Goal: Task Accomplishment & Management: Complete application form

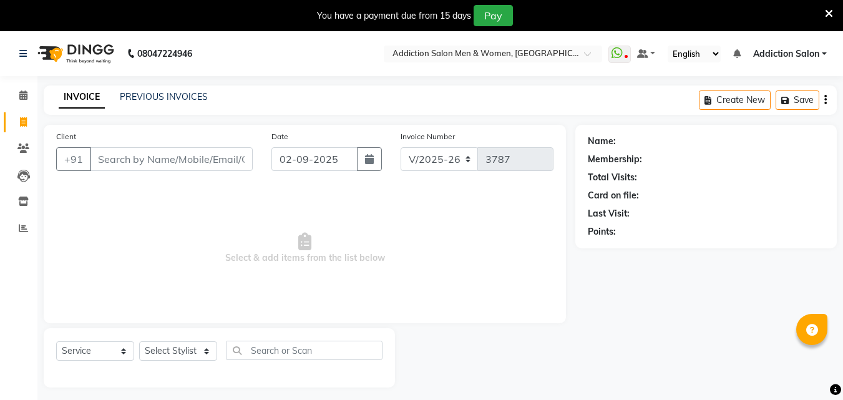
select select "6595"
select select "service"
click at [135, 92] on link "PREVIOUS INVOICES" at bounding box center [164, 96] width 88 height 11
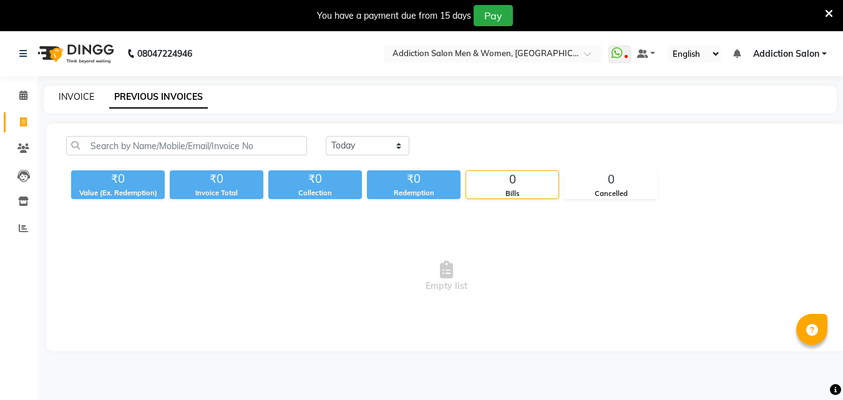
click at [83, 96] on link "INVOICE" at bounding box center [77, 96] width 36 height 11
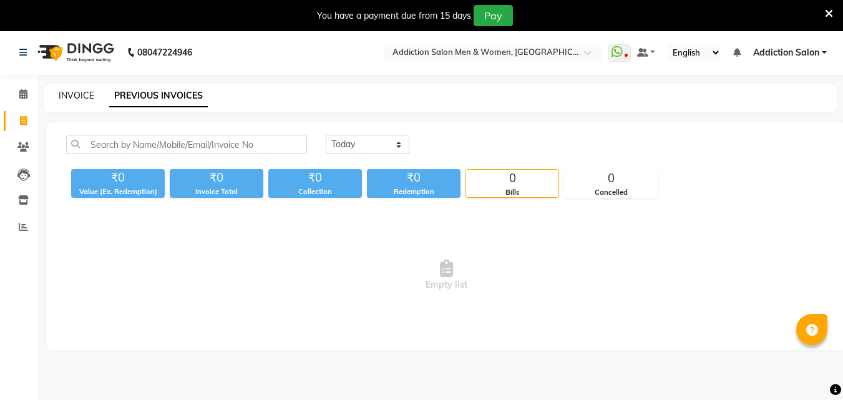
select select "6595"
select select "service"
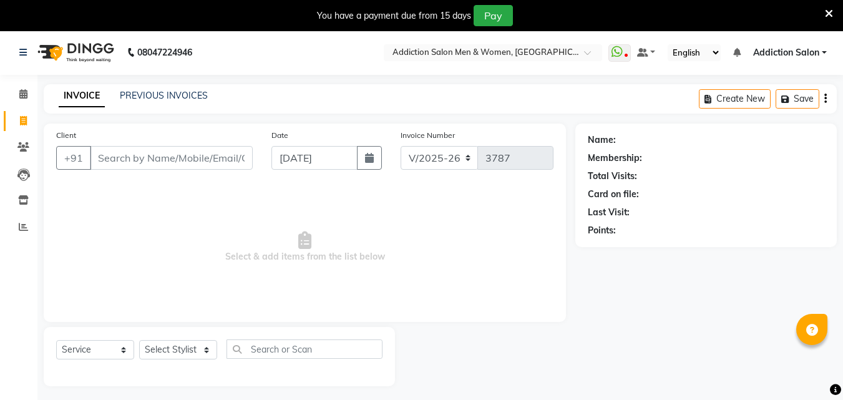
scroll to position [31, 0]
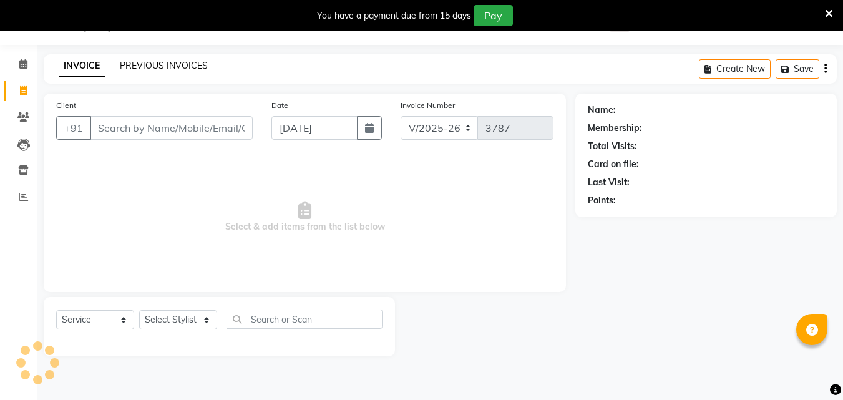
click at [156, 66] on link "PREVIOUS INVOICES" at bounding box center [164, 65] width 88 height 11
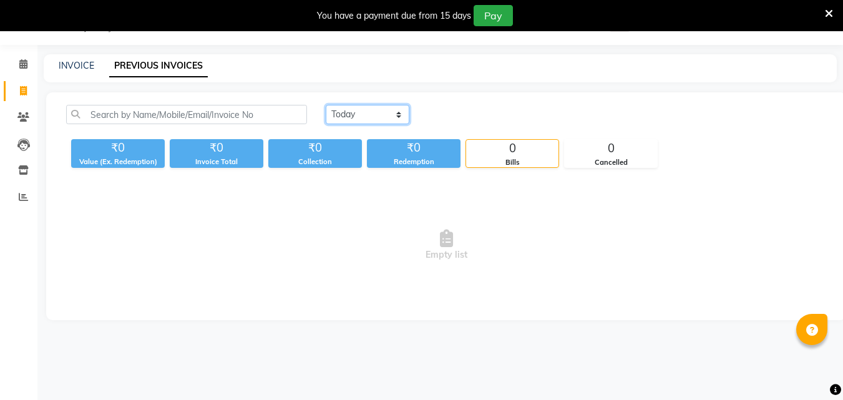
click at [385, 115] on select "[DATE] [DATE] Custom Range" at bounding box center [368, 114] width 84 height 19
select select "[DATE]"
click at [326, 105] on select "[DATE] [DATE] Custom Range" at bounding box center [368, 114] width 84 height 19
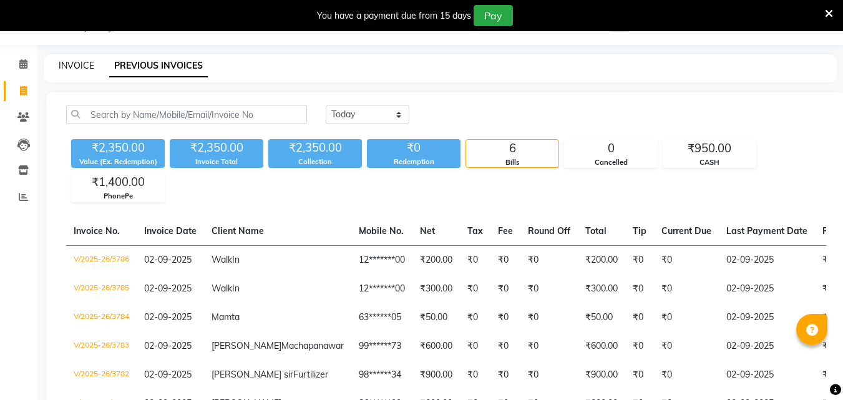
click at [77, 64] on link "INVOICE" at bounding box center [77, 65] width 36 height 11
select select "service"
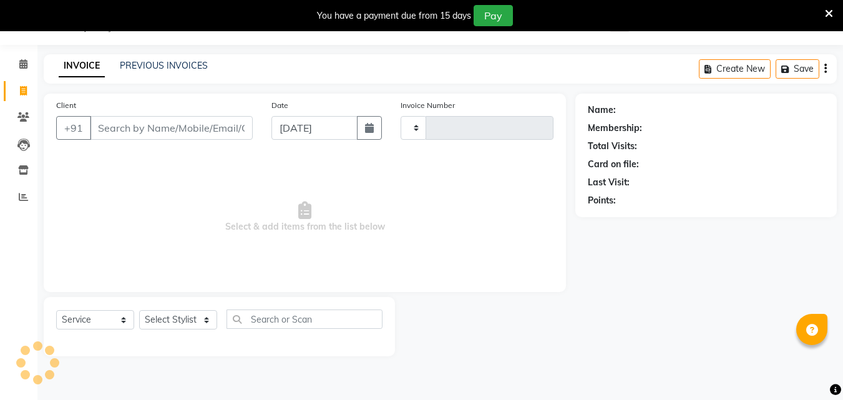
click at [127, 132] on input "Client" at bounding box center [171, 128] width 163 height 24
type input "3787"
select select "6595"
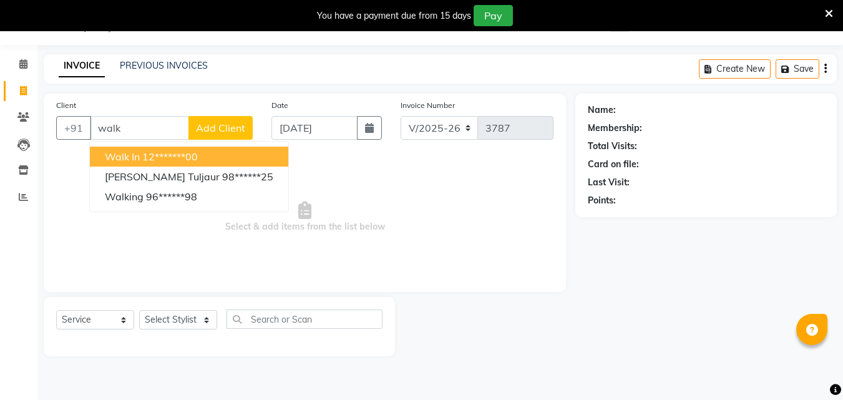
click at [217, 159] on button "Walk In 12*******00" at bounding box center [189, 157] width 199 height 20
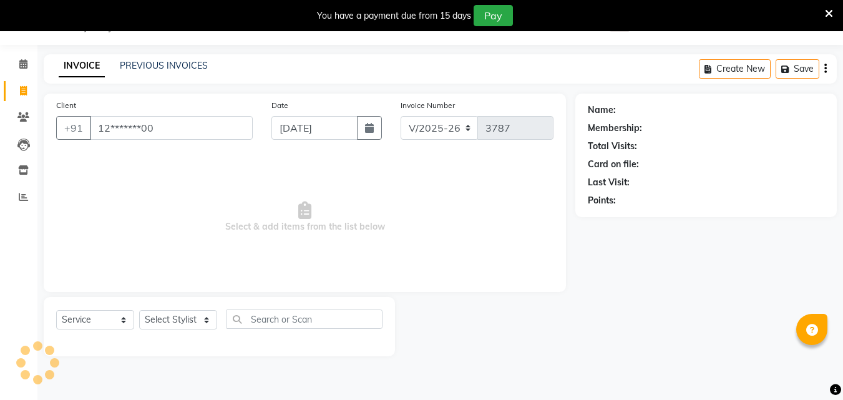
type input "12*******00"
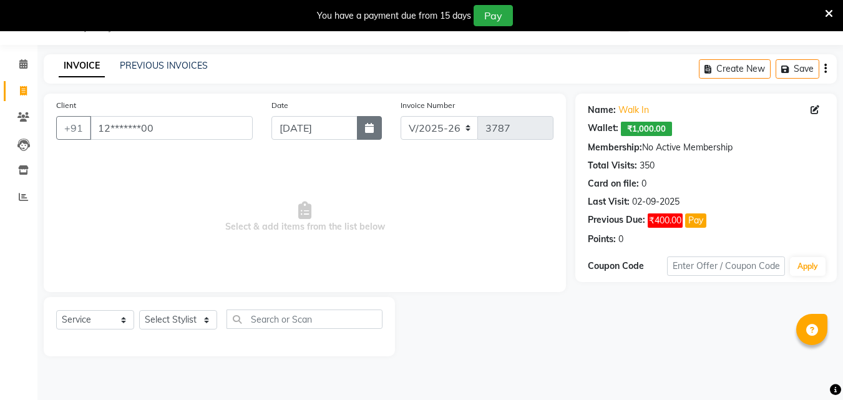
click at [376, 120] on button "button" at bounding box center [369, 128] width 25 height 24
select select "9"
select select "2025"
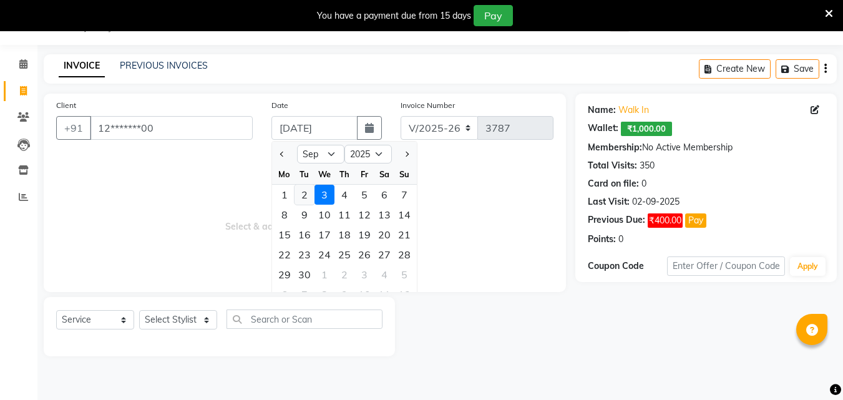
click at [310, 201] on div "2" at bounding box center [305, 195] width 20 height 20
type input "02-09-2025"
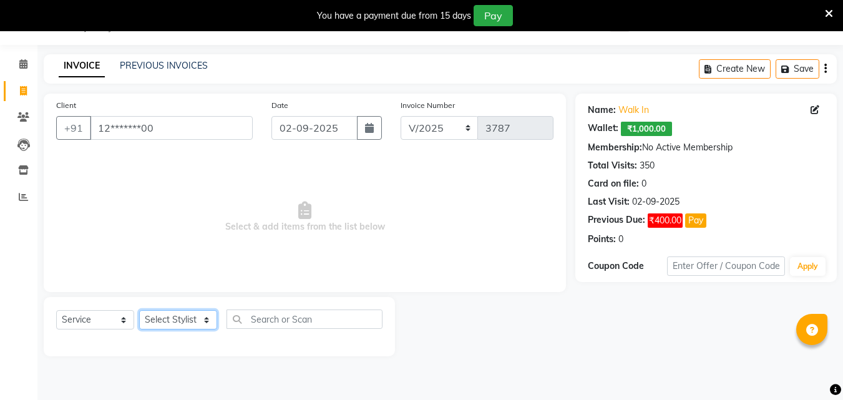
click at [215, 325] on select "Select Stylist Addiction Salon ANJALI BANSIKA [PERSON_NAME] [PERSON_NAME] [PERS…" at bounding box center [178, 319] width 78 height 19
select select "67107"
click at [139, 310] on select "Select Stylist Addiction Salon ANJALI BANSIKA [PERSON_NAME] [PERSON_NAME] [PERS…" at bounding box center [178, 319] width 78 height 19
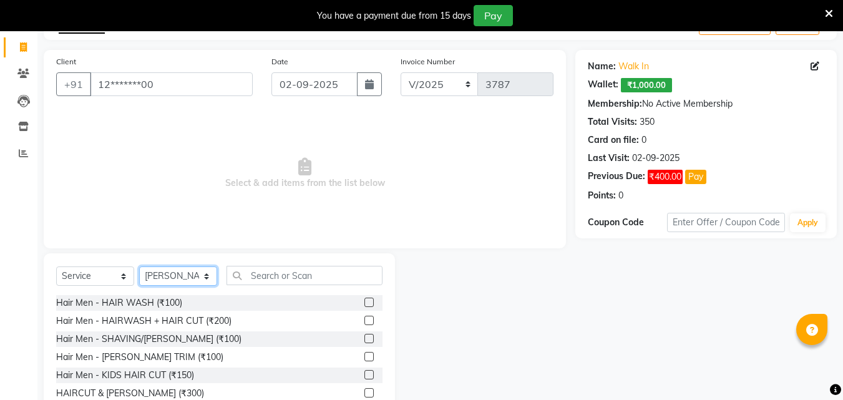
scroll to position [131, 0]
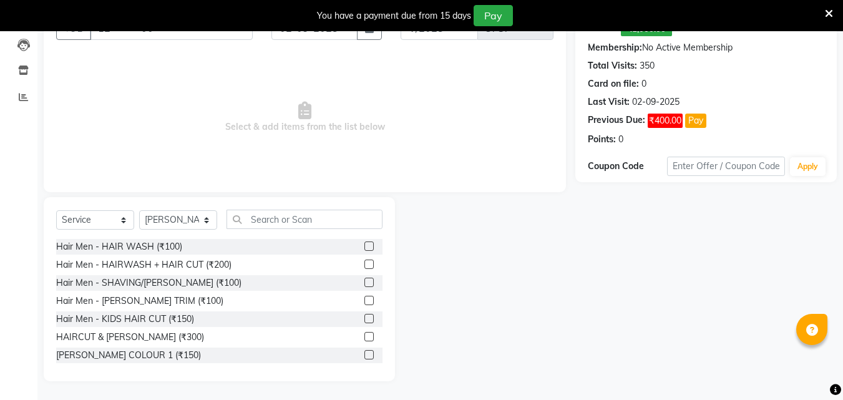
click at [365, 286] on label at bounding box center [369, 282] width 9 height 9
click at [365, 286] on input "checkbox" at bounding box center [369, 283] width 8 height 8
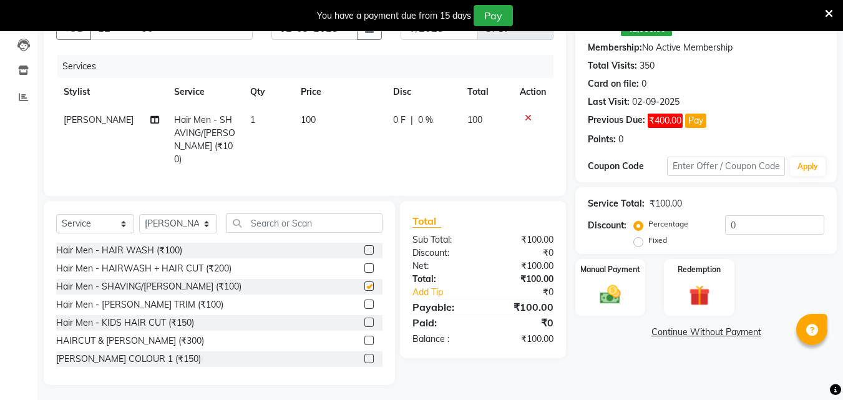
checkbox input "false"
click at [607, 290] on img at bounding box center [610, 294] width 35 height 25
click at [711, 333] on span "PhonePe" at bounding box center [716, 333] width 36 height 14
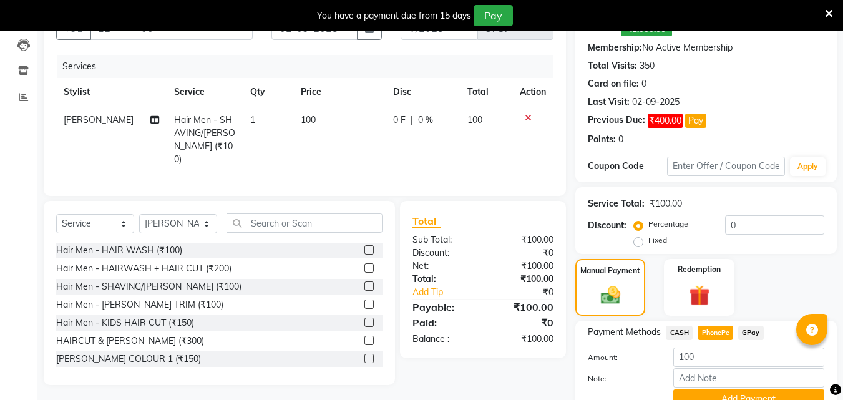
click at [684, 332] on span "CASH" at bounding box center [679, 333] width 27 height 14
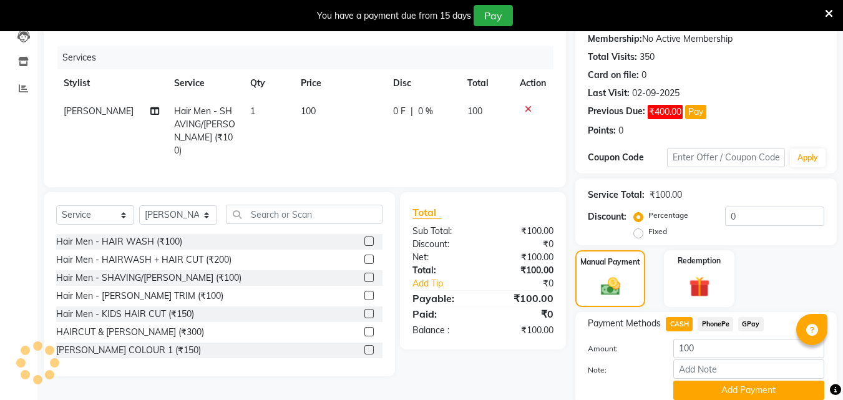
scroll to position [189, 0]
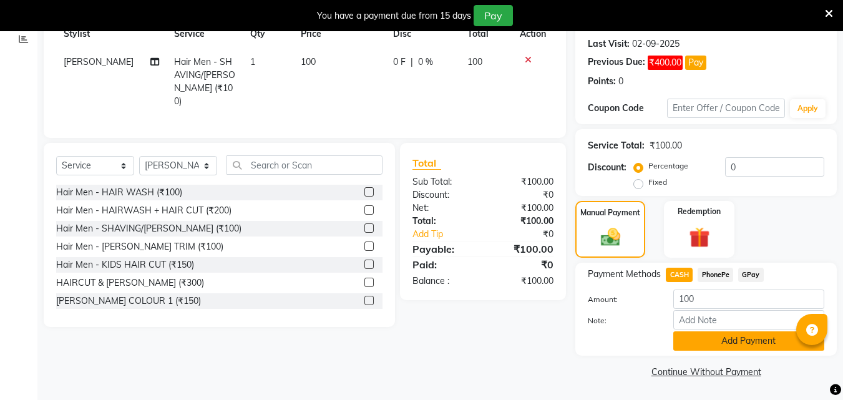
click at [717, 338] on button "Add Payment" at bounding box center [749, 340] width 151 height 19
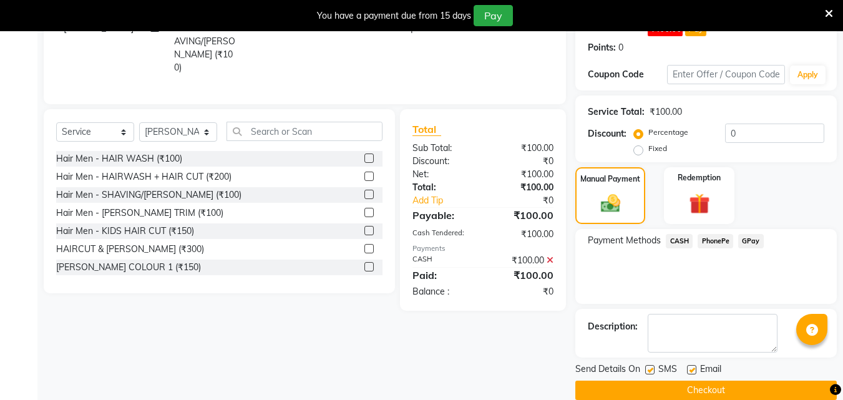
scroll to position [242, 0]
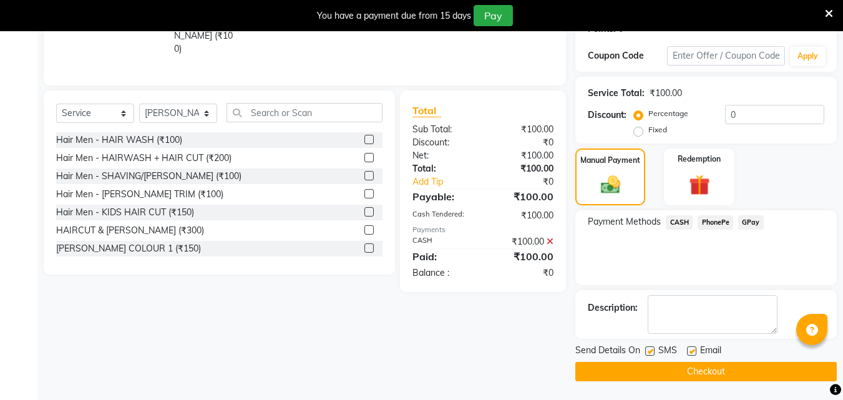
click at [651, 349] on label at bounding box center [649, 350] width 9 height 9
click at [651, 349] on input "checkbox" at bounding box center [649, 352] width 8 height 8
checkbox input "false"
click at [650, 370] on button "Checkout" at bounding box center [707, 371] width 262 height 19
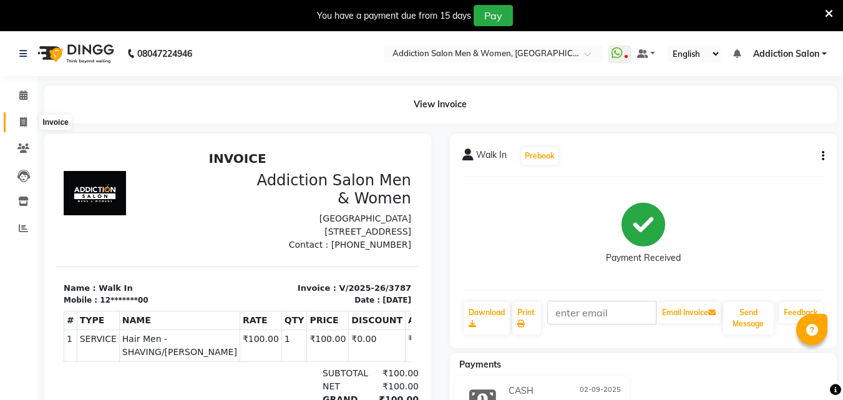
click at [21, 122] on icon at bounding box center [23, 121] width 7 height 9
select select "service"
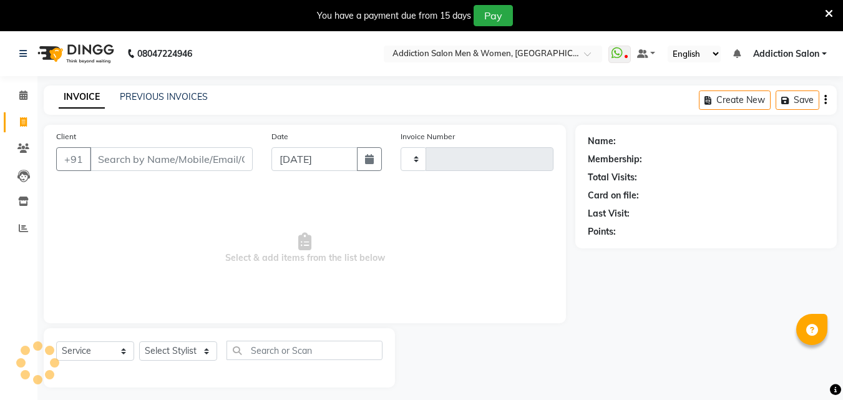
scroll to position [31, 0]
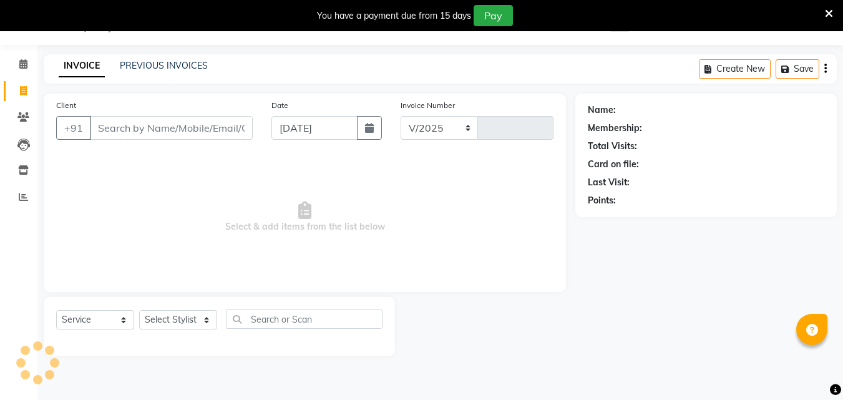
select select "6595"
type input "3788"
click at [167, 67] on link "PREVIOUS INVOICES" at bounding box center [164, 65] width 88 height 11
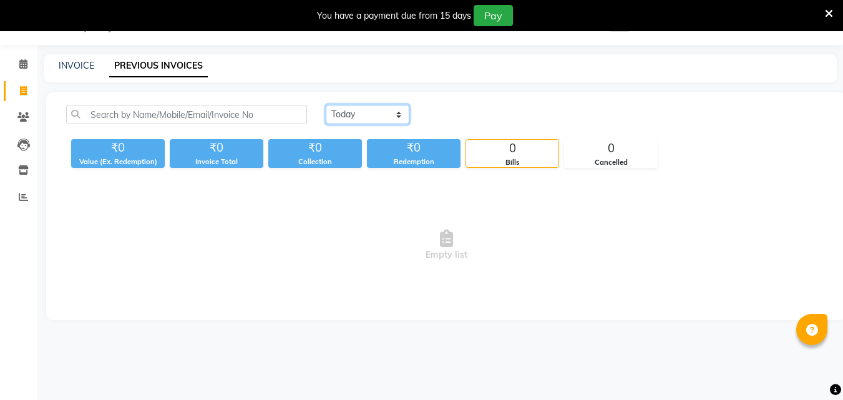
click at [387, 123] on select "[DATE] [DATE] Custom Range" at bounding box center [368, 114] width 84 height 19
select select "[DATE]"
click at [326, 105] on select "[DATE] [DATE] Custom Range" at bounding box center [368, 114] width 84 height 19
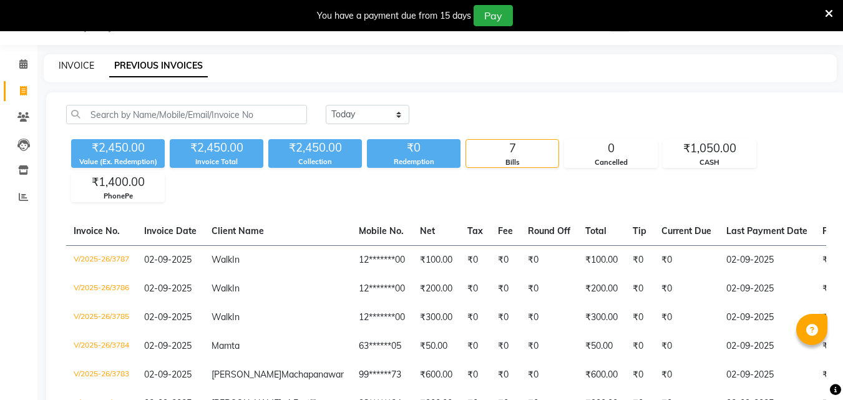
click at [74, 66] on link "INVOICE" at bounding box center [77, 65] width 36 height 11
select select "service"
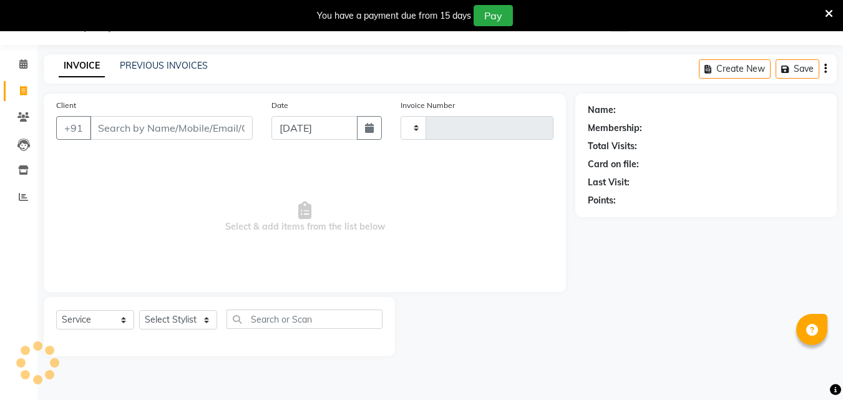
type input "3788"
select select "6595"
click at [155, 64] on link "PREVIOUS INVOICES" at bounding box center [164, 65] width 88 height 11
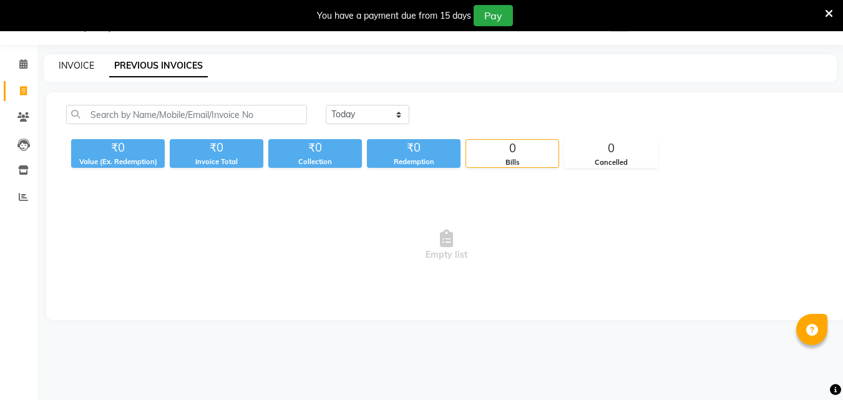
click at [87, 64] on link "INVOICE" at bounding box center [77, 65] width 36 height 11
select select "service"
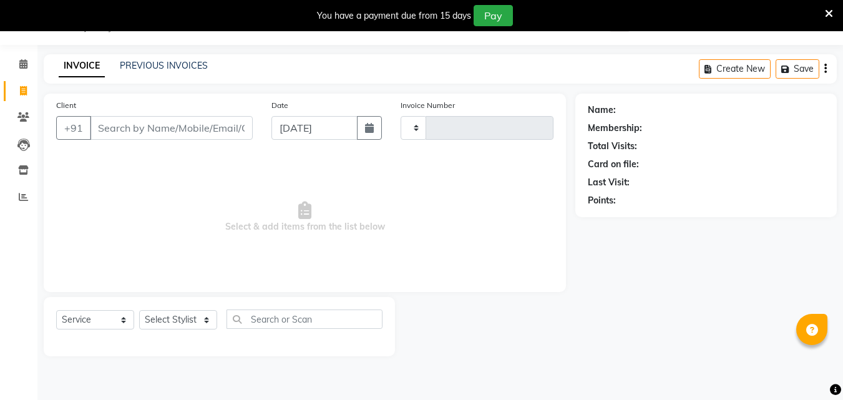
type input "3788"
select select "6595"
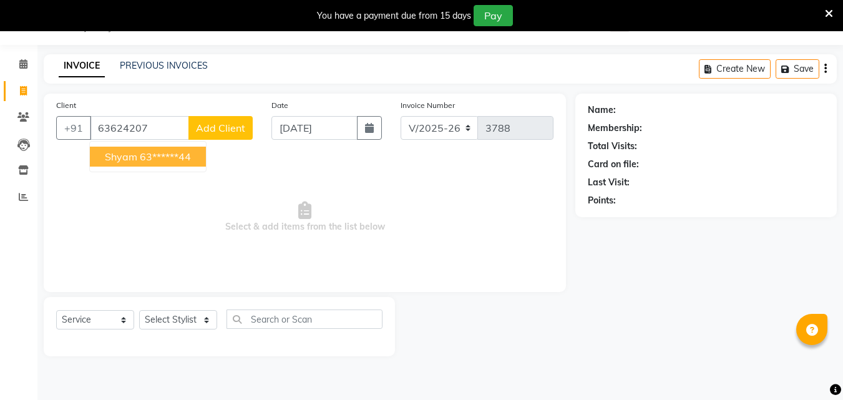
click at [177, 160] on ngb-highlight "63******44" at bounding box center [165, 156] width 51 height 12
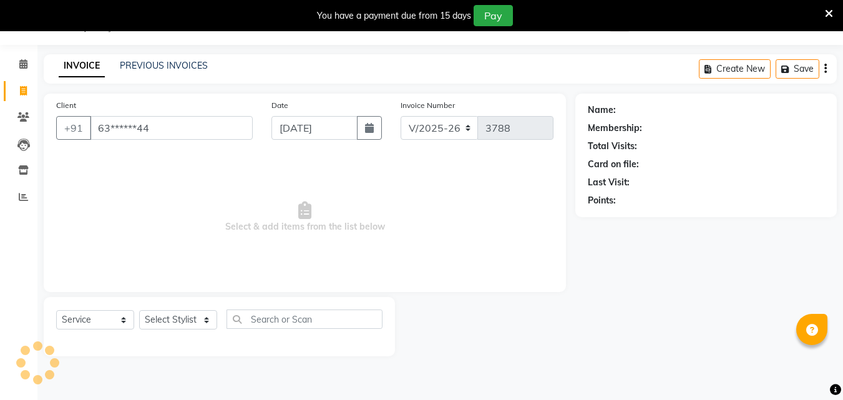
type input "63******44"
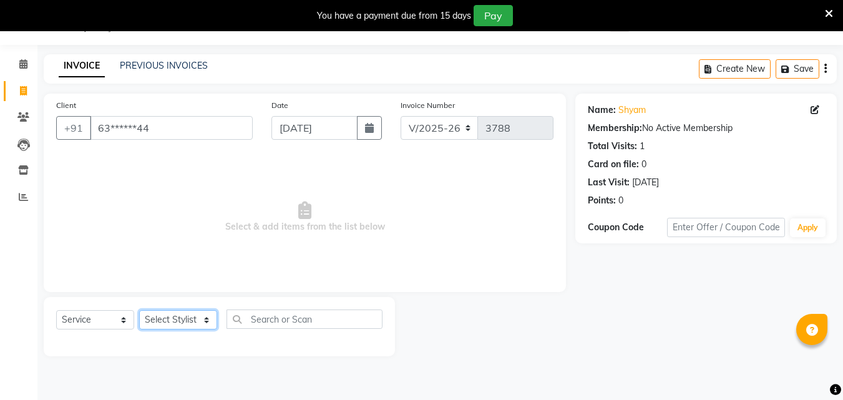
click at [177, 324] on select "Select Stylist Addiction Salon ANJALI BANSIKA [PERSON_NAME] [PERSON_NAME] [PERS…" at bounding box center [178, 319] width 78 height 19
select select "89379"
click at [139, 310] on select "Select Stylist Addiction Salon ANJALI BANSIKA [PERSON_NAME] [PERSON_NAME] [PERS…" at bounding box center [178, 319] width 78 height 19
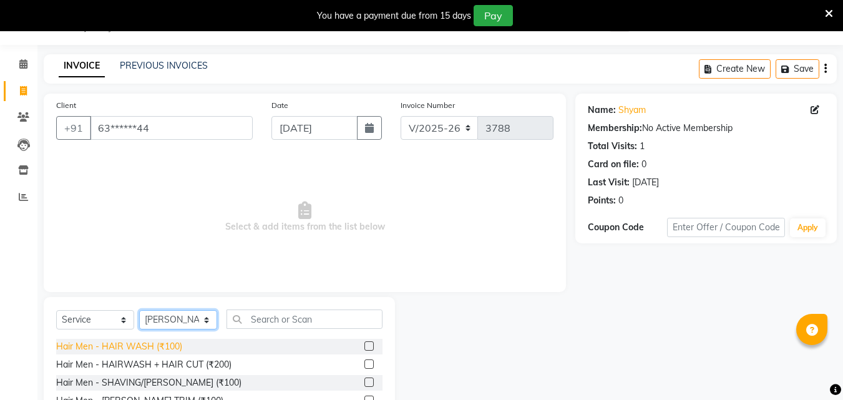
scroll to position [131, 0]
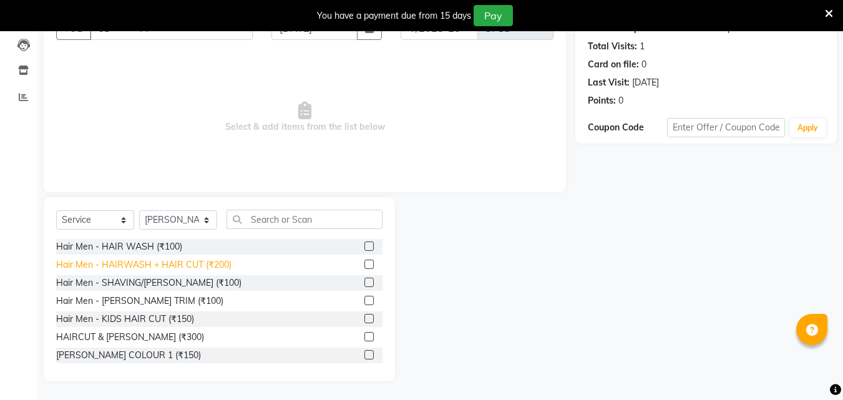
click at [189, 260] on div "Hair Men - HAIRWASH + HAIR CUT (₹200)" at bounding box center [143, 264] width 175 height 13
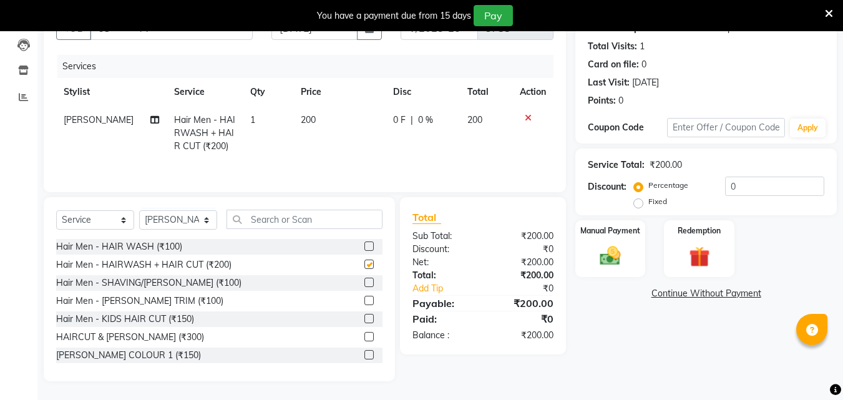
checkbox input "false"
click at [577, 269] on div "Manual Payment" at bounding box center [610, 248] width 73 height 59
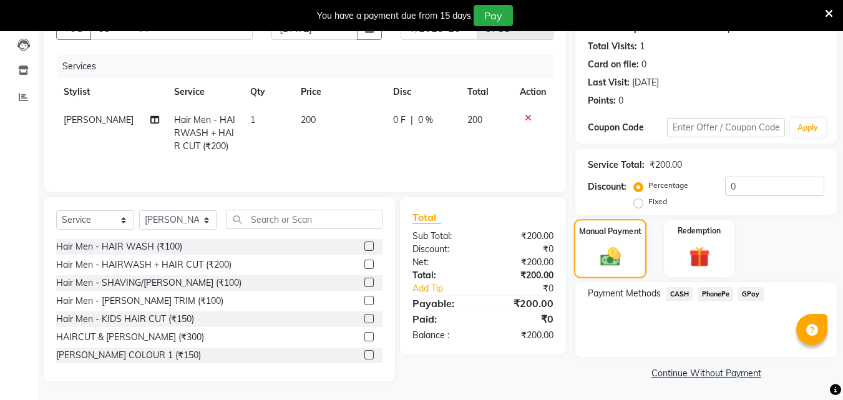
scroll to position [132, 0]
click at [683, 293] on span "CASH" at bounding box center [679, 293] width 27 height 14
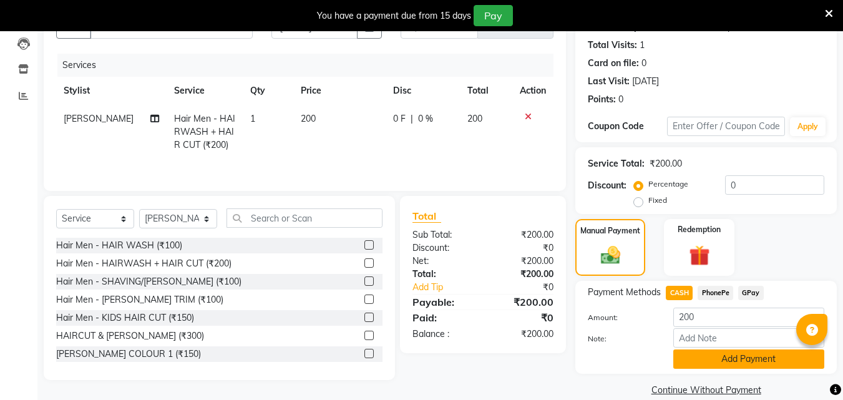
click at [704, 354] on button "Add Payment" at bounding box center [749, 359] width 151 height 19
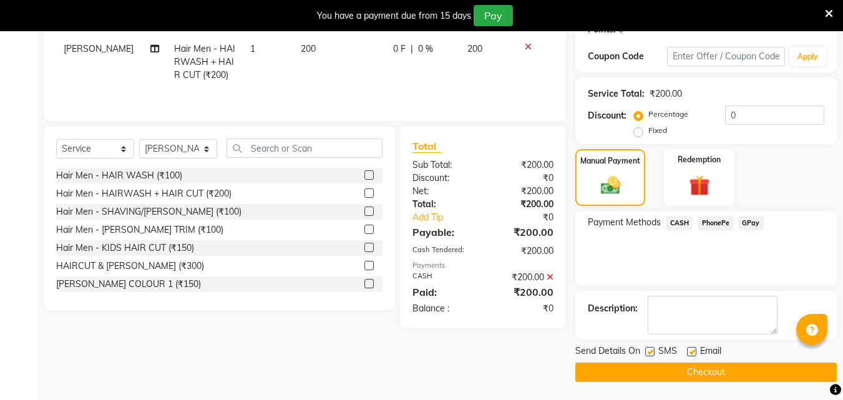
scroll to position [203, 0]
click at [700, 371] on button "Checkout" at bounding box center [707, 371] width 262 height 19
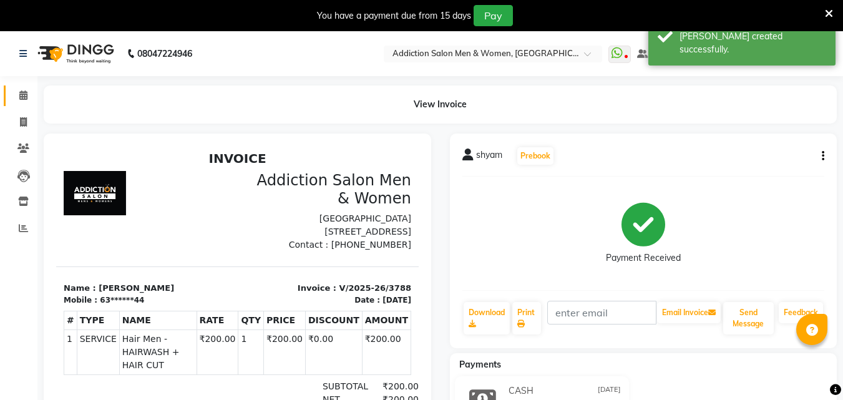
click at [26, 104] on link "Calendar" at bounding box center [19, 96] width 30 height 21
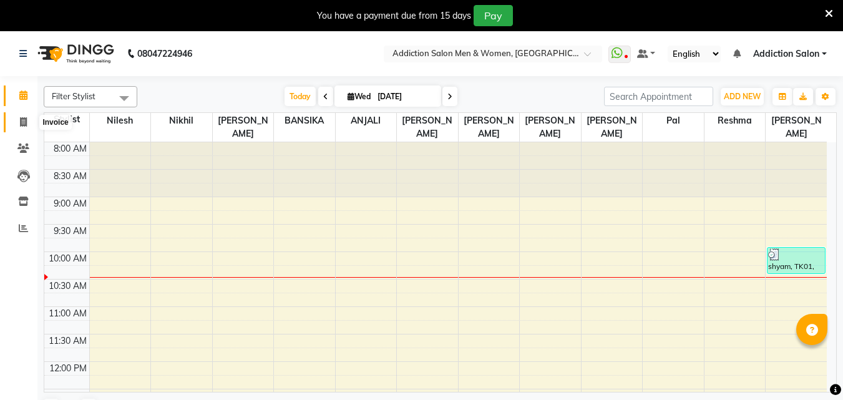
click at [26, 124] on icon at bounding box center [23, 121] width 7 height 9
select select "service"
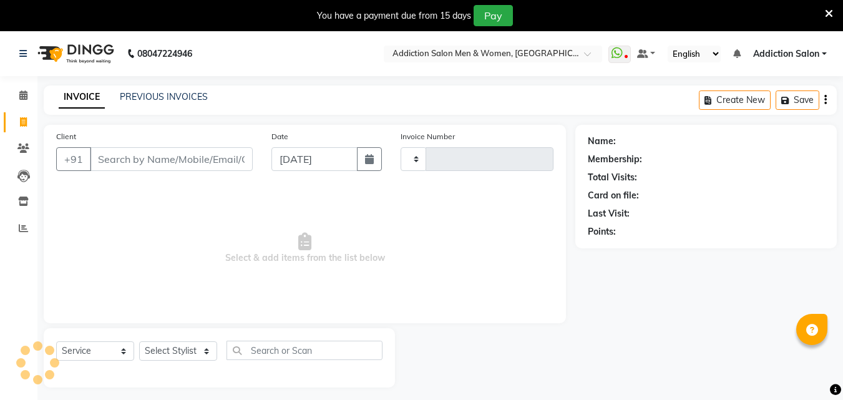
click at [26, 124] on ul "Calendar Invoice Clients Leads Inventory Reports Completed InProgress Upcoming …" at bounding box center [18, 164] width 37 height 165
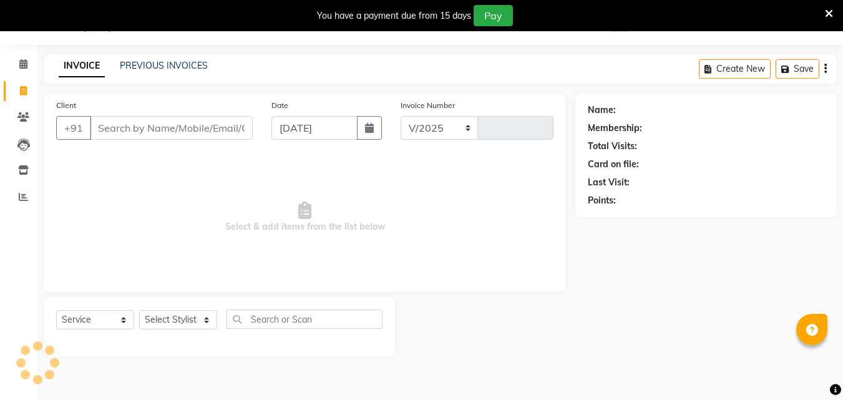
select select "6595"
type input "3789"
click at [19, 69] on span at bounding box center [23, 64] width 22 height 14
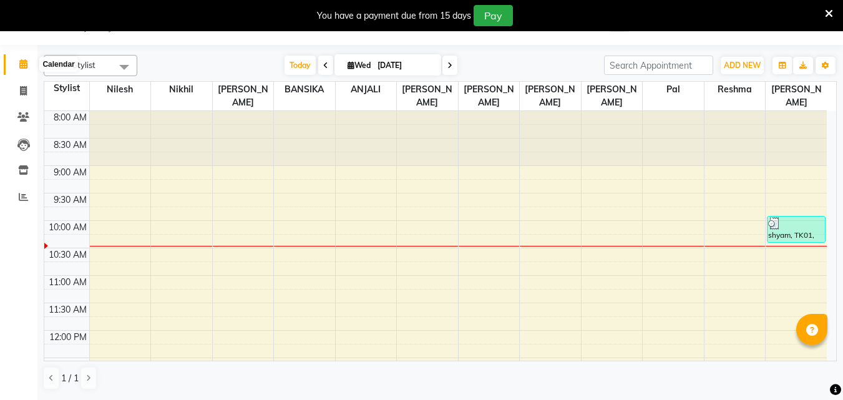
click at [17, 69] on span at bounding box center [23, 64] width 22 height 14
